Goal: Task Accomplishment & Management: Manage account settings

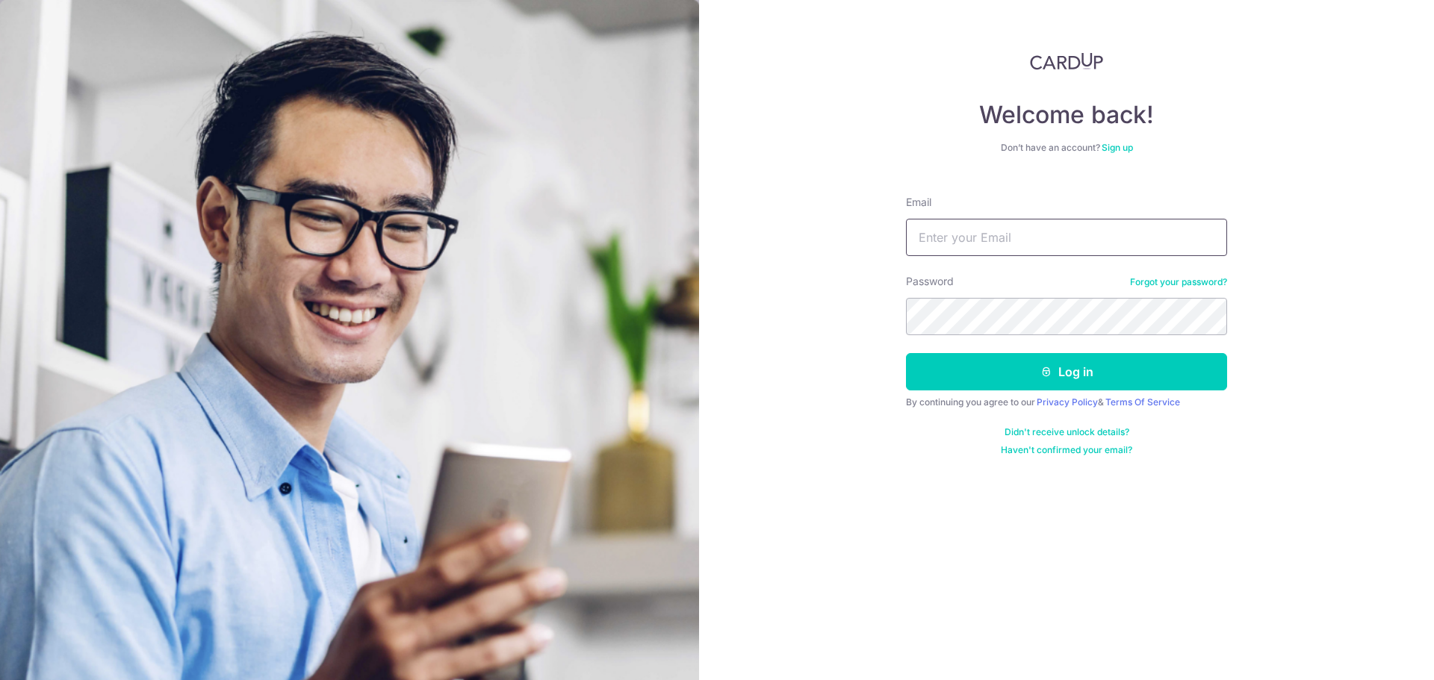
click at [1013, 242] on input "Email" at bounding box center [1066, 237] width 321 height 37
type input "[EMAIL_ADDRESS][DOMAIN_NAME]"
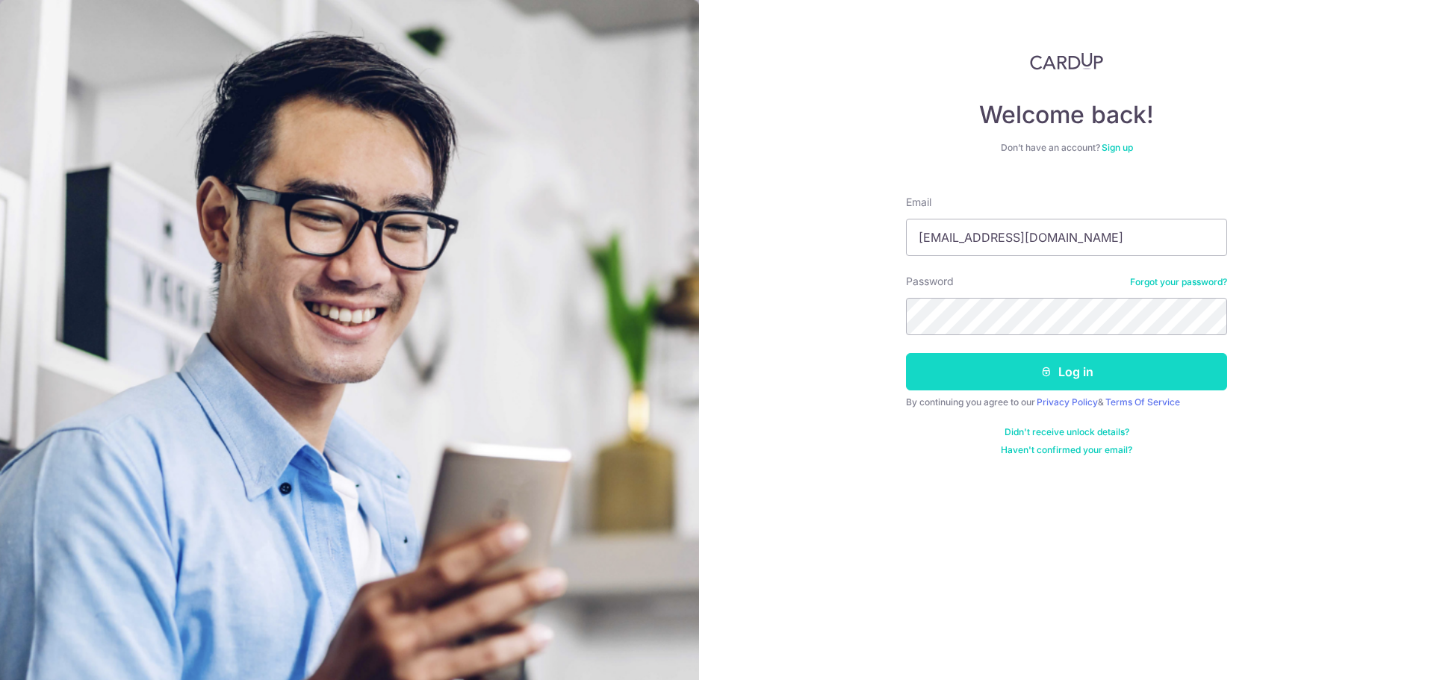
click at [1088, 373] on button "Log in" at bounding box center [1066, 371] width 321 height 37
